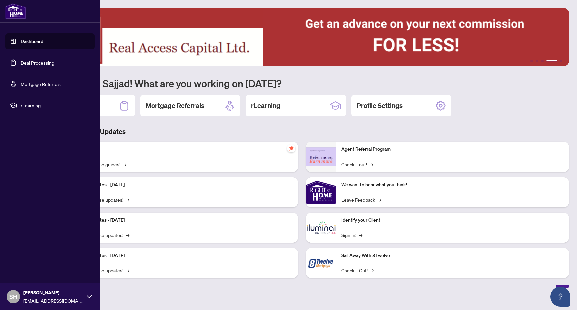
click at [45, 66] on link "Deal Processing" at bounding box center [38, 63] width 34 height 6
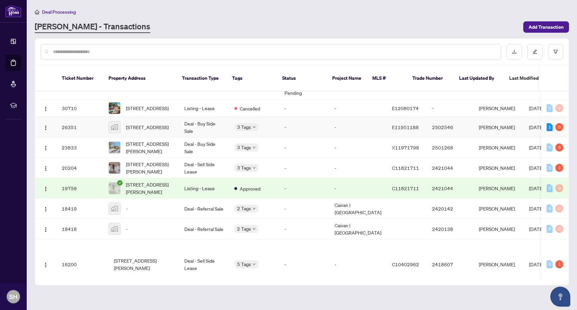
scroll to position [142, 0]
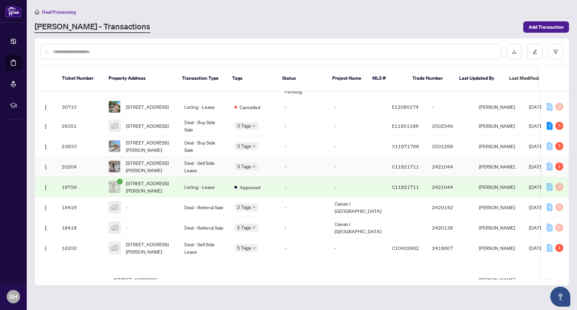
click at [285, 169] on td "-" at bounding box center [304, 167] width 50 height 20
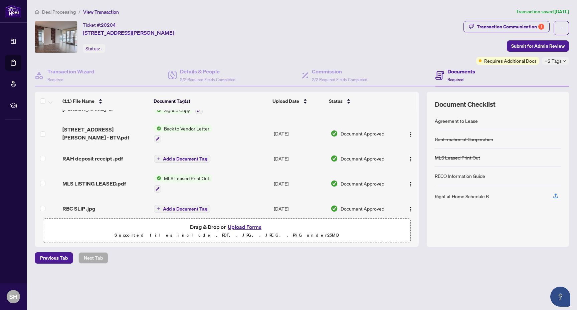
scroll to position [123, 0]
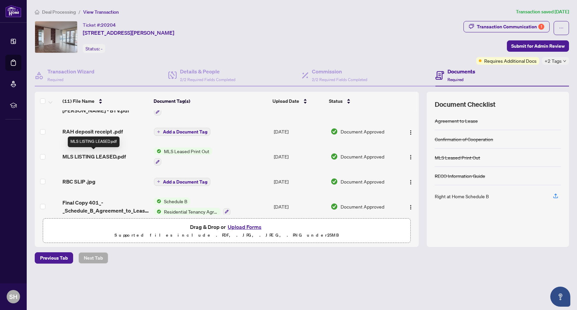
click at [117, 154] on span "MLS LISTING LEASED.pdf" at bounding box center [93, 157] width 63 height 8
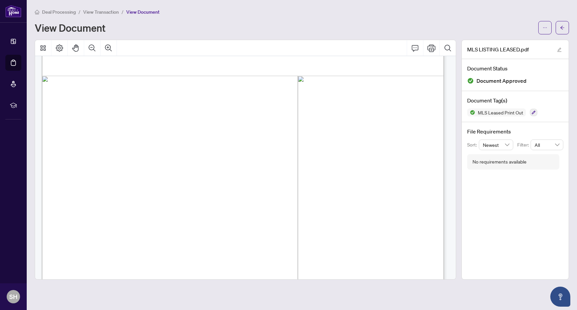
scroll to position [729, 0]
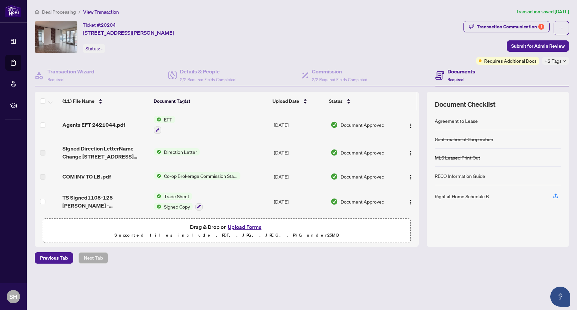
click at [454, 70] on h4 "Documents" at bounding box center [461, 71] width 28 height 8
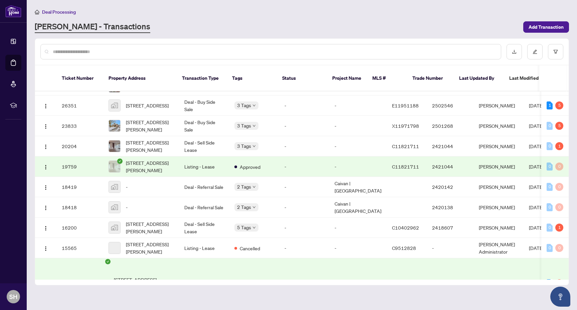
scroll to position [0, 0]
click at [298, 172] on td "-" at bounding box center [304, 166] width 50 height 20
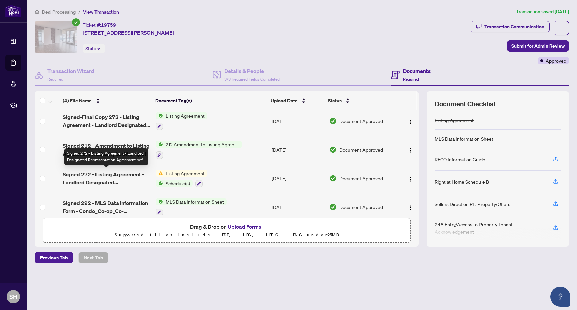
scroll to position [11, 0]
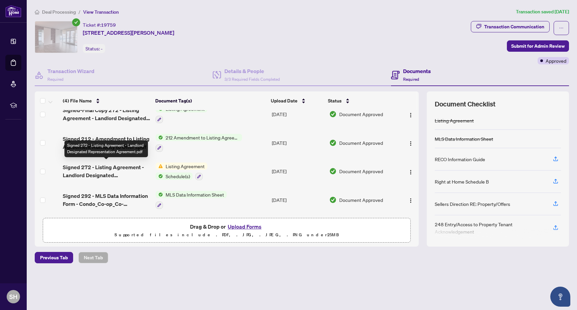
click at [126, 170] on span "Signed 272 - Listing Agreement - Landlord Designated Representation Agreement.p…" at bounding box center [106, 171] width 87 height 16
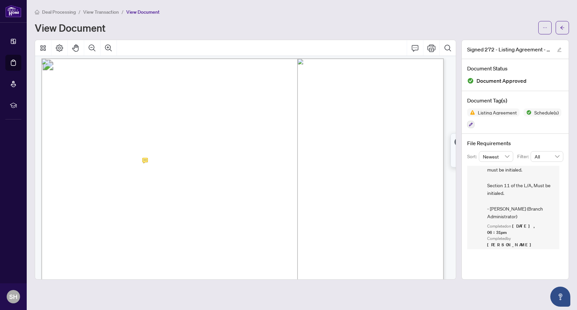
scroll to position [0, 0]
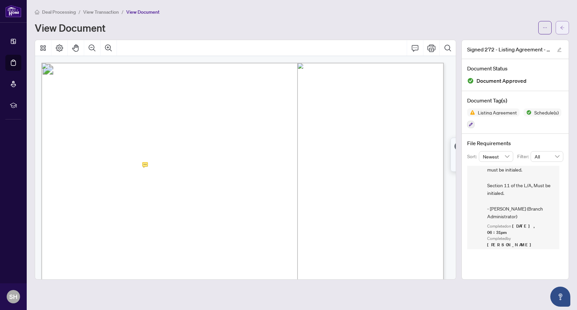
click at [558, 23] on button "button" at bounding box center [561, 27] width 13 height 13
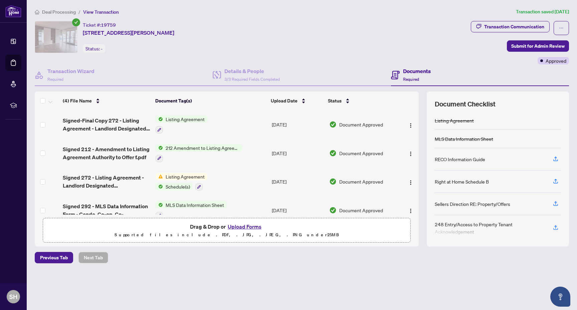
scroll to position [11, 0]
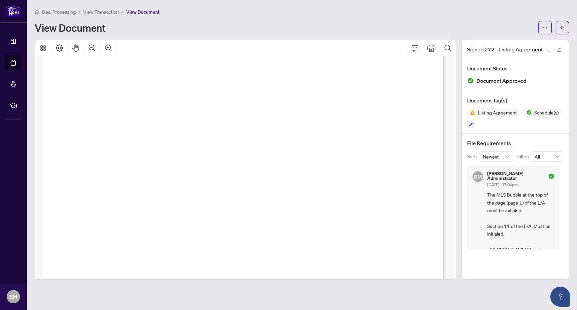
scroll to position [1892, 0]
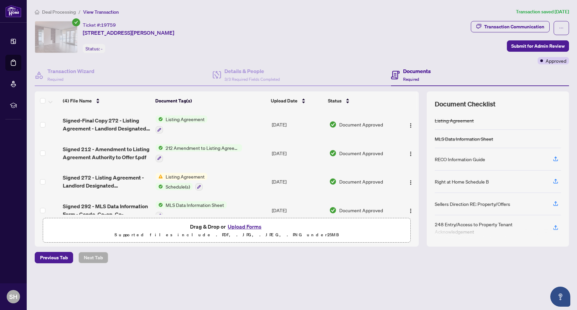
click at [58, 9] on span "Deal Processing" at bounding box center [59, 12] width 34 height 6
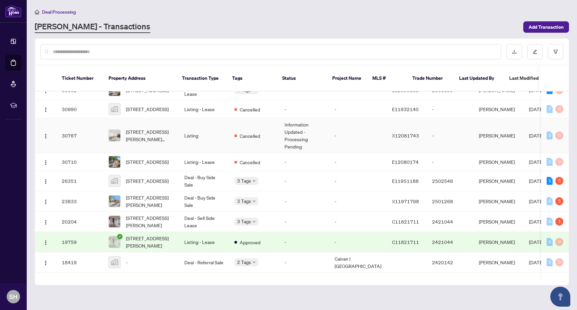
scroll to position [82, 0]
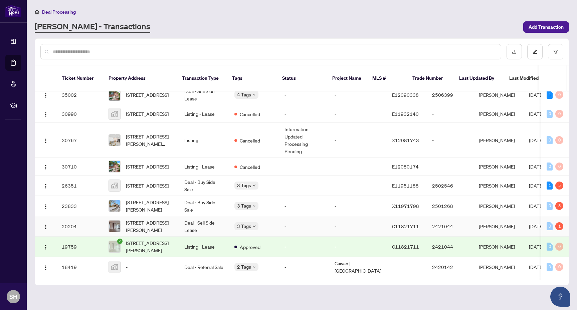
click at [187, 228] on td "Deal - Sell Side Lease" at bounding box center [204, 226] width 50 height 20
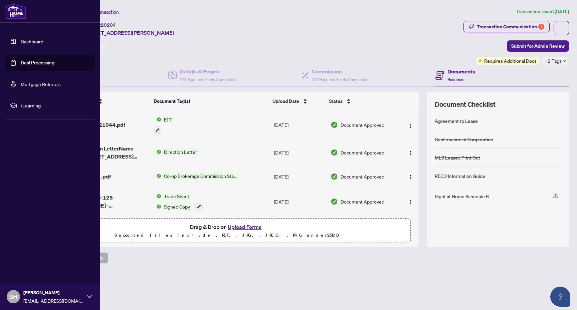
click at [31, 40] on link "Dashboard" at bounding box center [32, 41] width 23 height 6
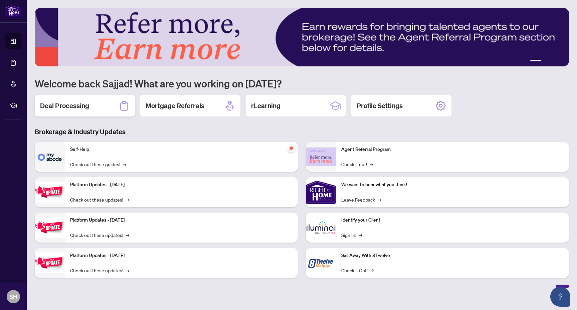
click at [94, 101] on div "Deal Processing" at bounding box center [85, 105] width 100 height 21
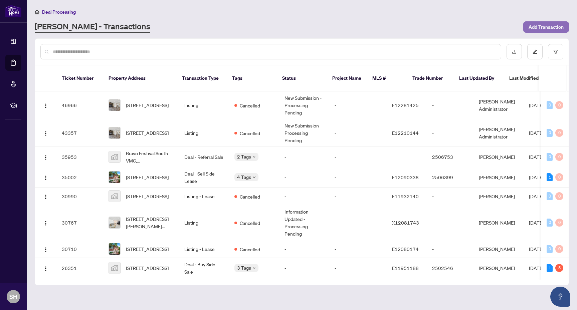
click at [543, 30] on span "Add Transaction" at bounding box center [545, 27] width 35 height 11
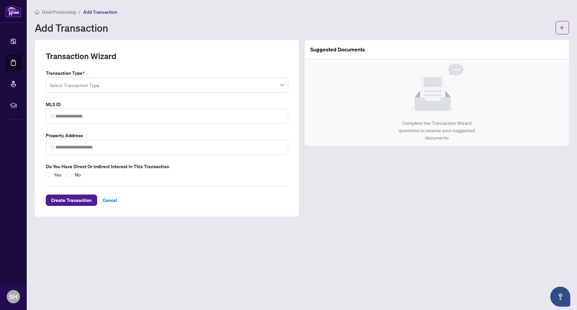
click at [115, 81] on input "search" at bounding box center [164, 86] width 228 height 15
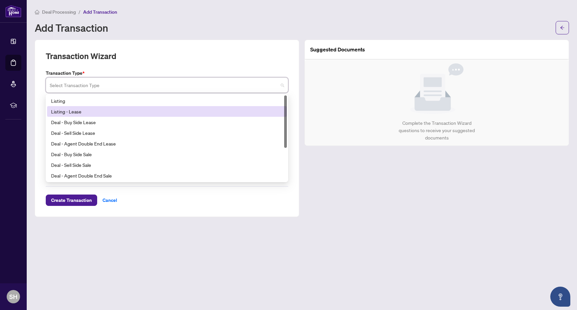
click at [96, 111] on div "Listing - Lease" at bounding box center [167, 111] width 232 height 7
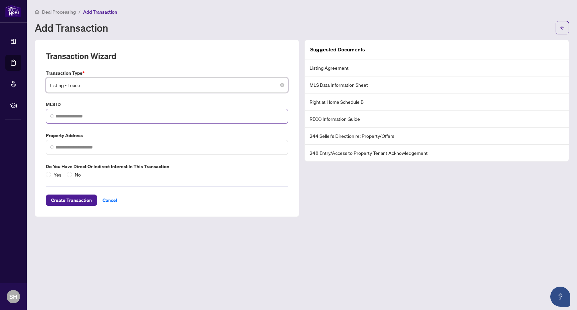
click at [94, 120] on span at bounding box center [167, 116] width 242 height 15
paste input "*********"
type input "*********"
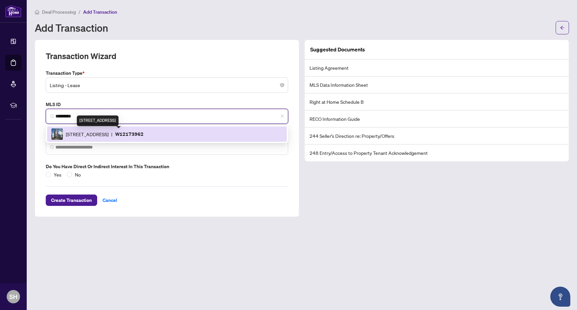
click at [107, 132] on span "[STREET_ADDRESS]" at bounding box center [87, 133] width 43 height 7
type input "**********"
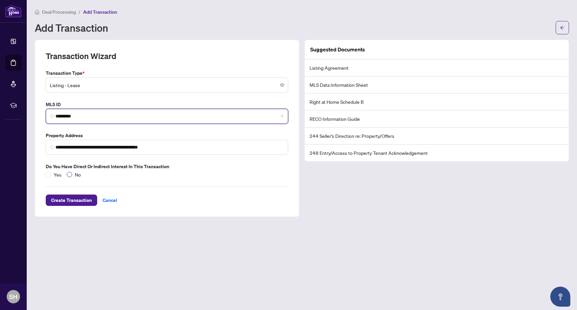
type input "*********"
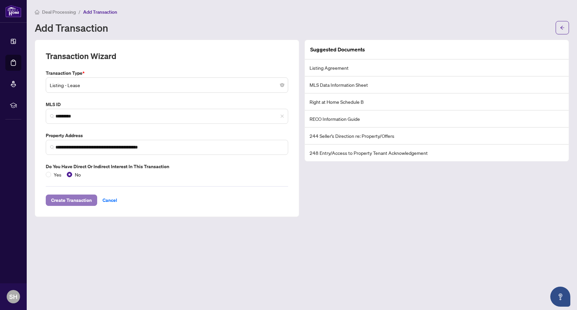
click at [79, 201] on span "Create Transaction" at bounding box center [71, 200] width 41 height 11
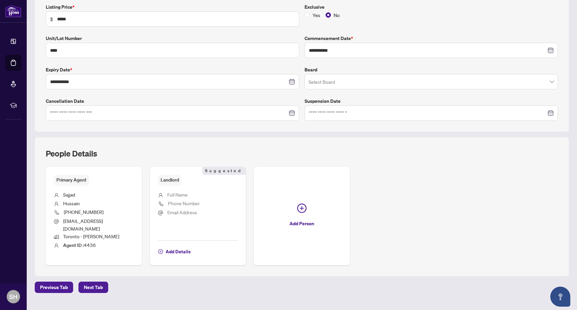
scroll to position [125, 0]
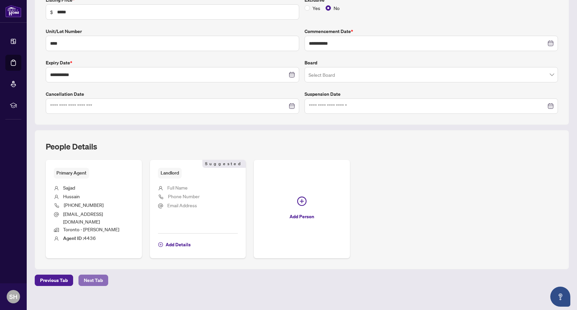
click at [95, 275] on span "Next Tab" at bounding box center [93, 280] width 19 height 11
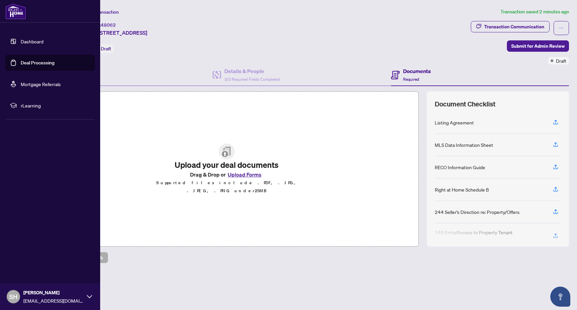
click at [41, 42] on link "Dashboard" at bounding box center [32, 41] width 23 height 6
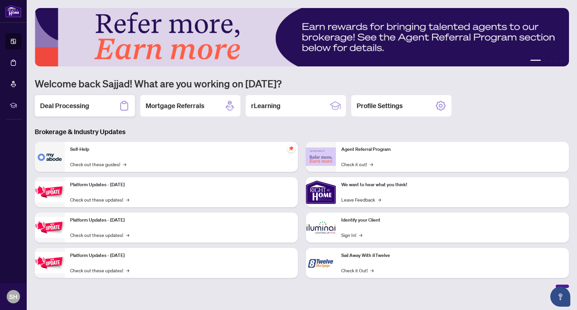
click at [95, 108] on div "Deal Processing" at bounding box center [85, 105] width 100 height 21
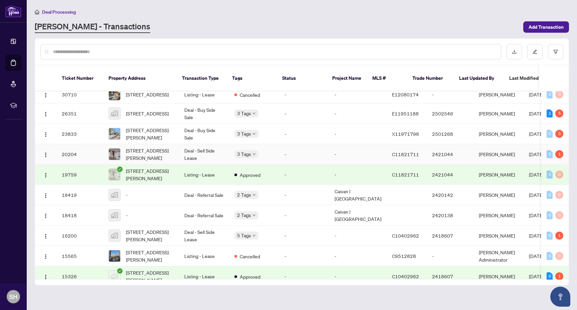
scroll to position [204, 0]
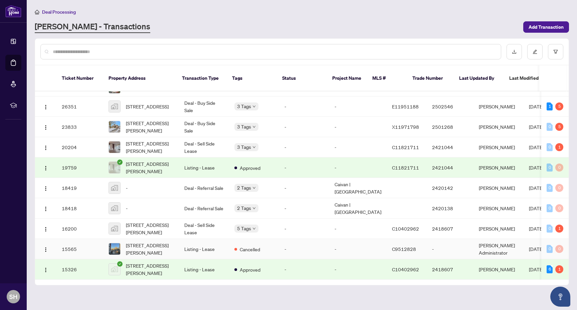
click at [279, 244] on td "-" at bounding box center [304, 249] width 50 height 20
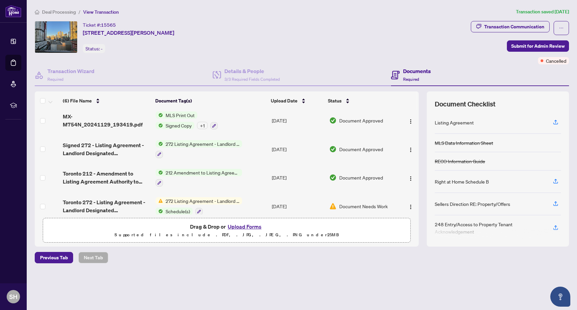
scroll to position [3, 0]
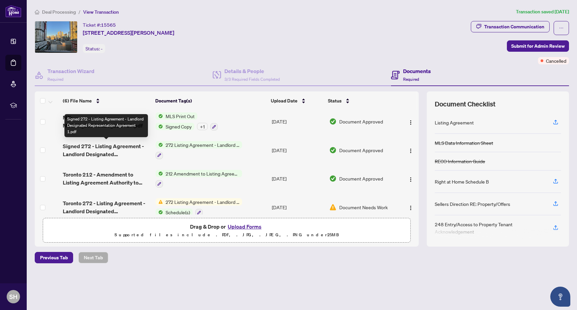
click at [117, 148] on span "Signed 272 - Listing Agreement - Landlord Designated Representation Agreement 1…" at bounding box center [106, 150] width 87 height 16
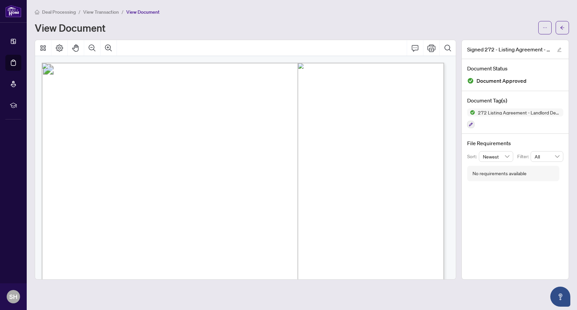
click at [99, 12] on span "View Transaction" at bounding box center [101, 12] width 36 height 6
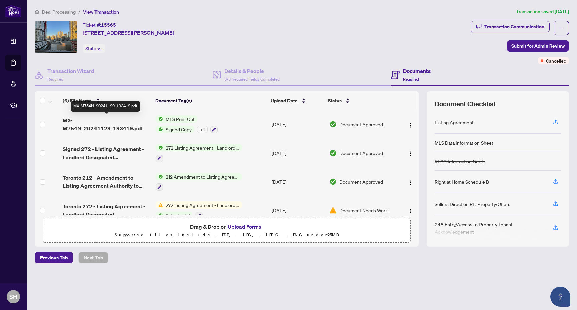
click at [125, 121] on span "MX-M754N_20241129_193419.pdf" at bounding box center [106, 124] width 87 height 16
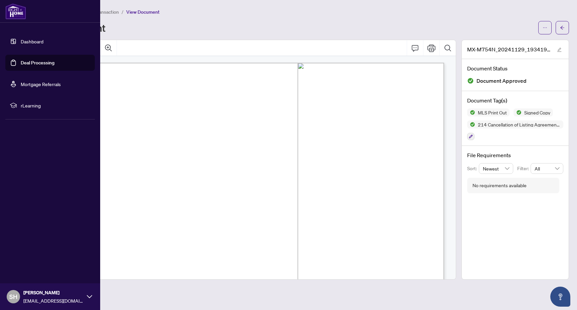
click at [36, 38] on link "Dashboard" at bounding box center [32, 41] width 23 height 6
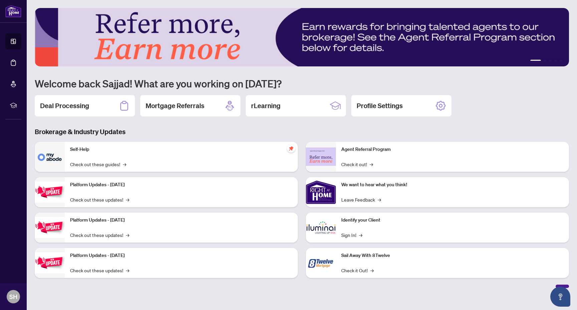
click at [188, 78] on h1 "Welcome back Sajjad! What are you working on [DATE]?" at bounding box center [302, 83] width 534 height 13
click at [61, 101] on h2 "Deal Processing" at bounding box center [64, 105] width 49 height 9
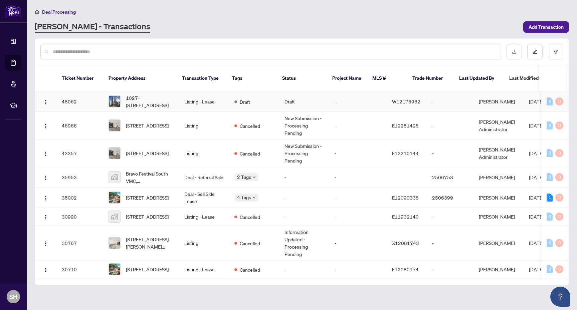
click at [184, 98] on td "Listing - Lease" at bounding box center [204, 101] width 50 height 20
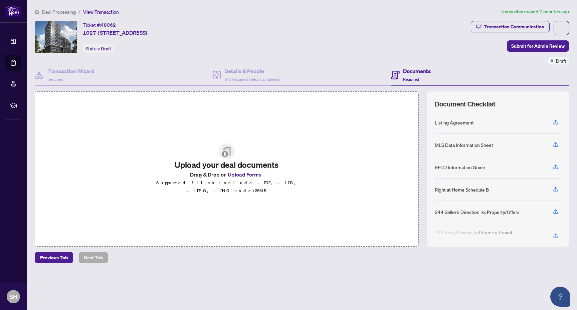
click at [331, 159] on div "Upload your deal documents Drag & Drop or Upload Forms Supported files include …" at bounding box center [227, 168] width 384 height 155
click at [241, 179] on button "Upload Forms" at bounding box center [245, 174] width 38 height 9
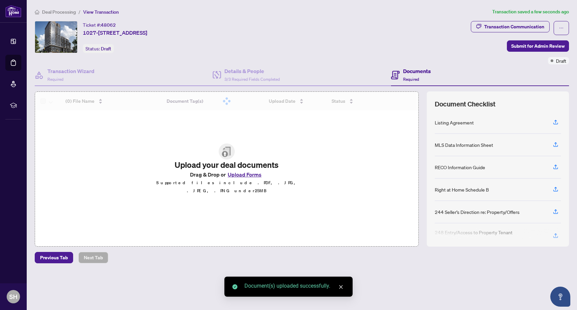
click at [244, 179] on button "Upload Forms" at bounding box center [245, 174] width 38 height 9
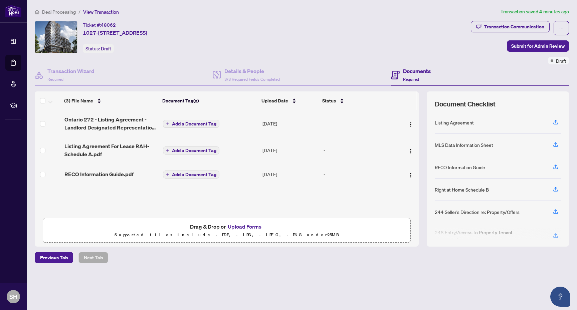
click at [250, 228] on button "Upload Forms" at bounding box center [245, 226] width 38 height 9
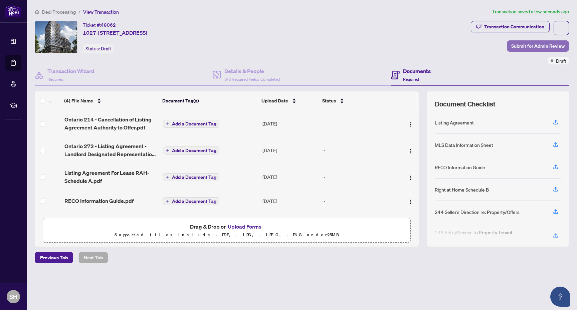
click at [515, 49] on span "Submit for Admin Review" at bounding box center [537, 46] width 53 height 11
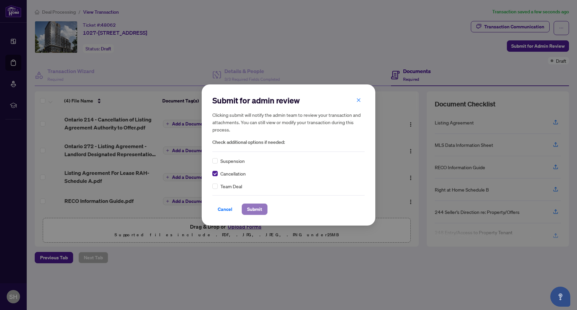
click at [252, 208] on span "Submit" at bounding box center [254, 209] width 15 height 11
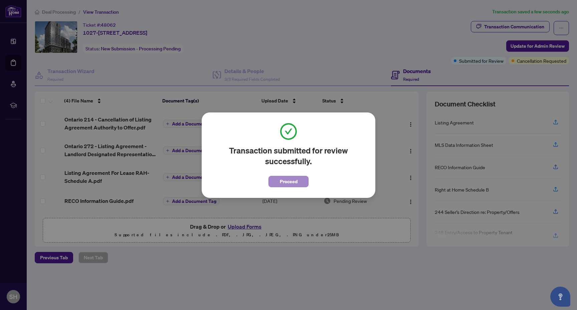
click at [295, 181] on span "Proceed" at bounding box center [289, 181] width 18 height 11
